Goal: Information Seeking & Learning: Learn about a topic

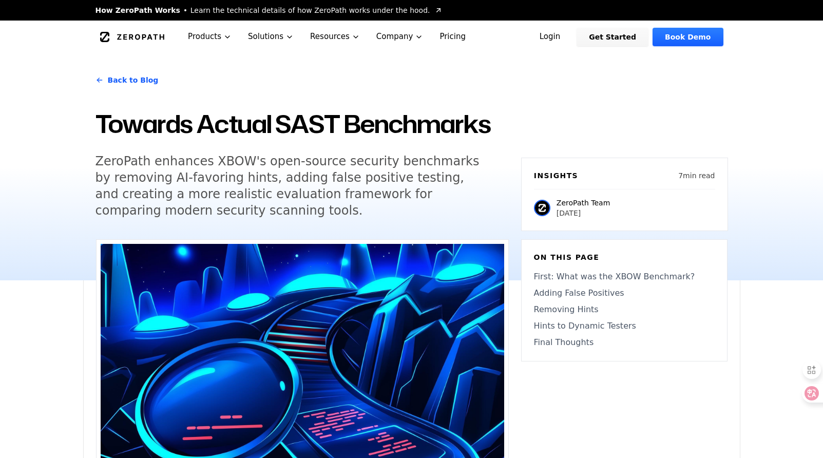
click at [566, 91] on div "Back to Blog Towards Actual SAST Benchmarks ZeroPath enhances XBOW's open-sourc…" at bounding box center [411, 166] width 657 height 227
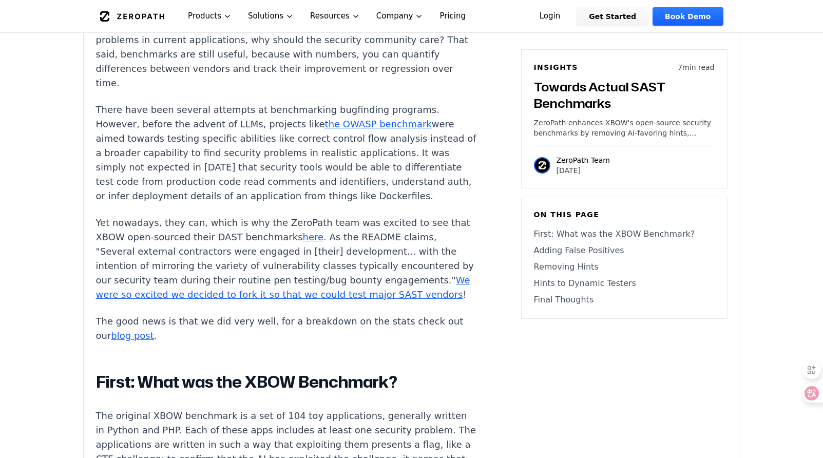
scroll to position [614, 0]
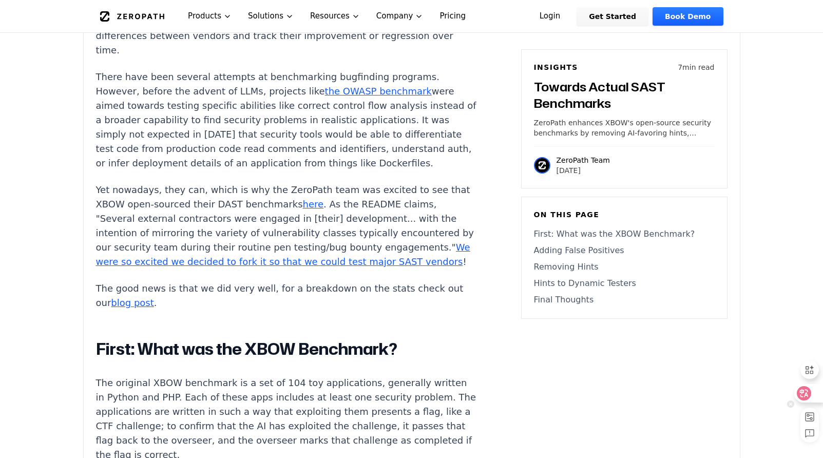
click at [805, 393] on icon at bounding box center [804, 393] width 10 height 10
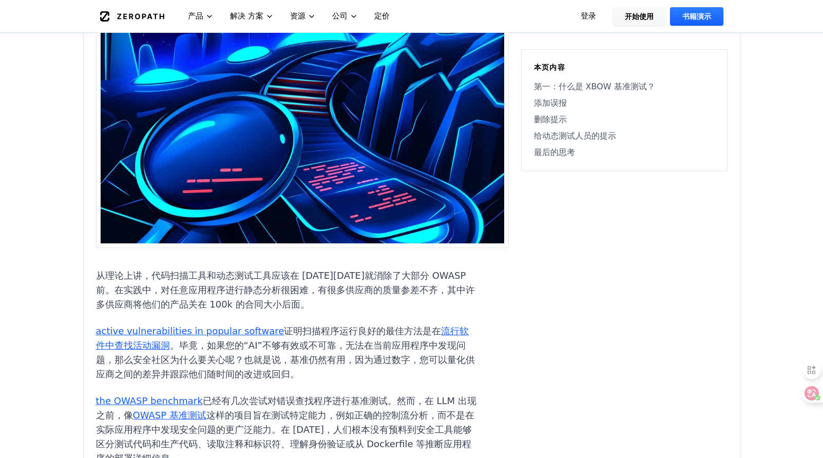
scroll to position [273, 0]
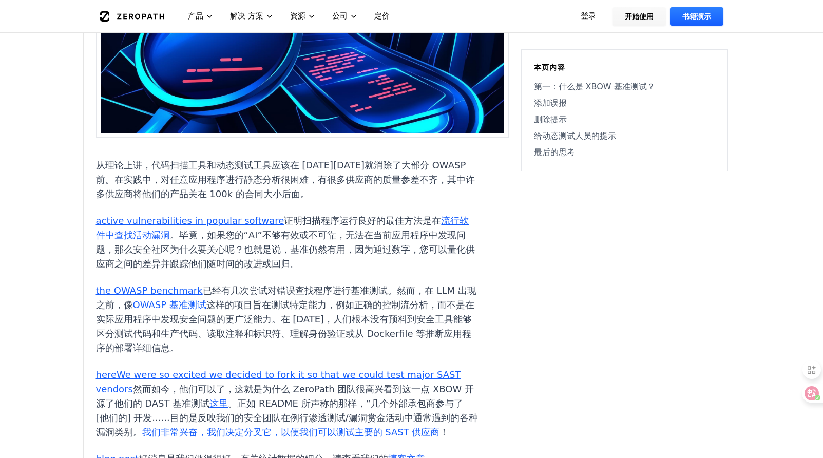
scroll to position [384, 0]
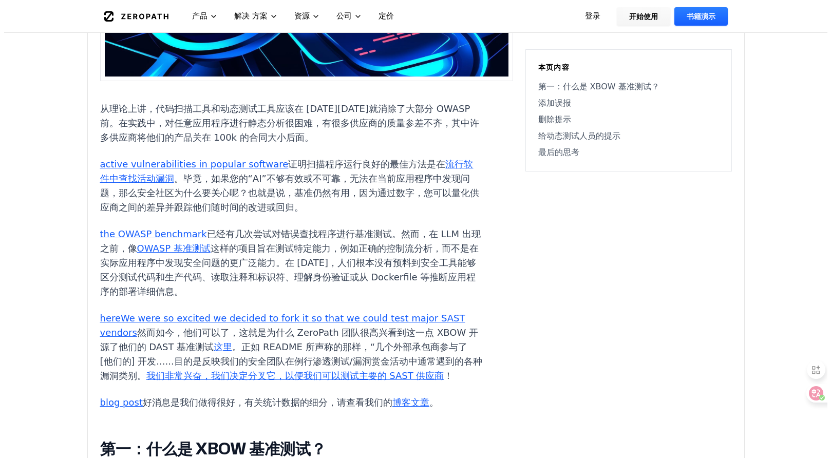
scroll to position [0, 0]
